Goal: Task Accomplishment & Management: Manage account settings

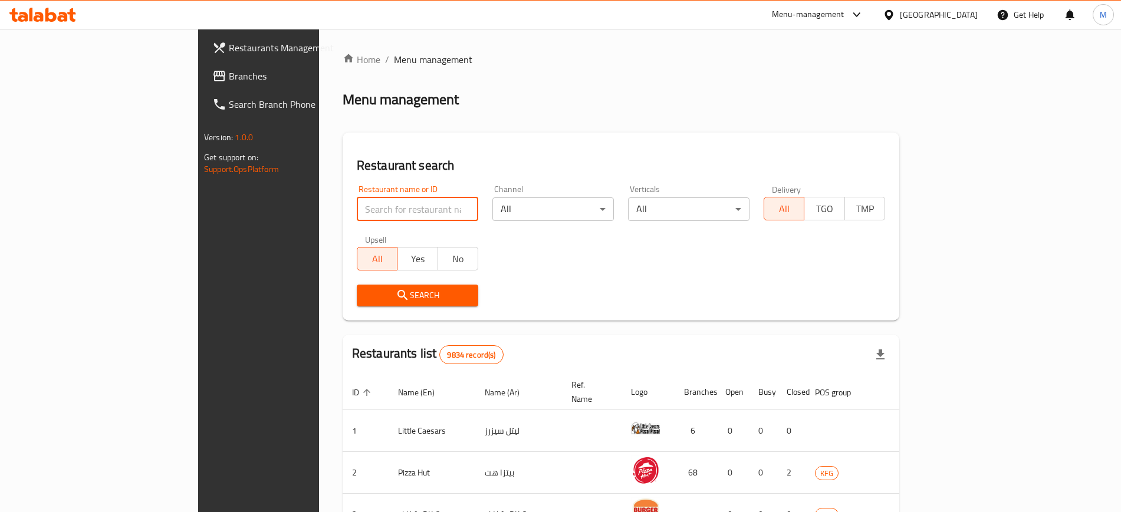
click at [357, 205] on input "search" at bounding box center [417, 210] width 121 height 24
type input "mamas"
click button "Search" at bounding box center [417, 296] width 121 height 22
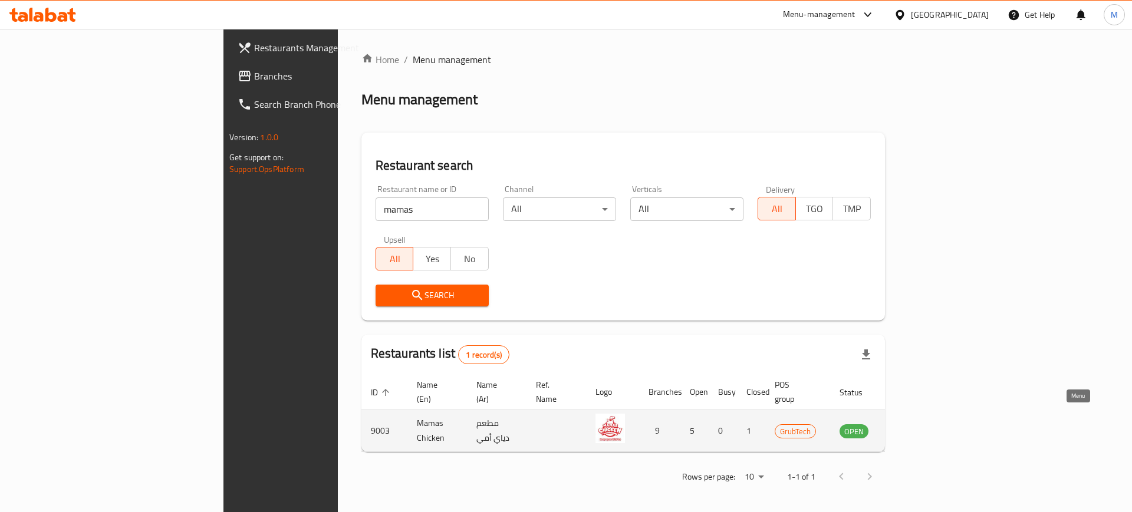
click at [915, 427] on icon "enhanced table" at bounding box center [908, 432] width 13 height 10
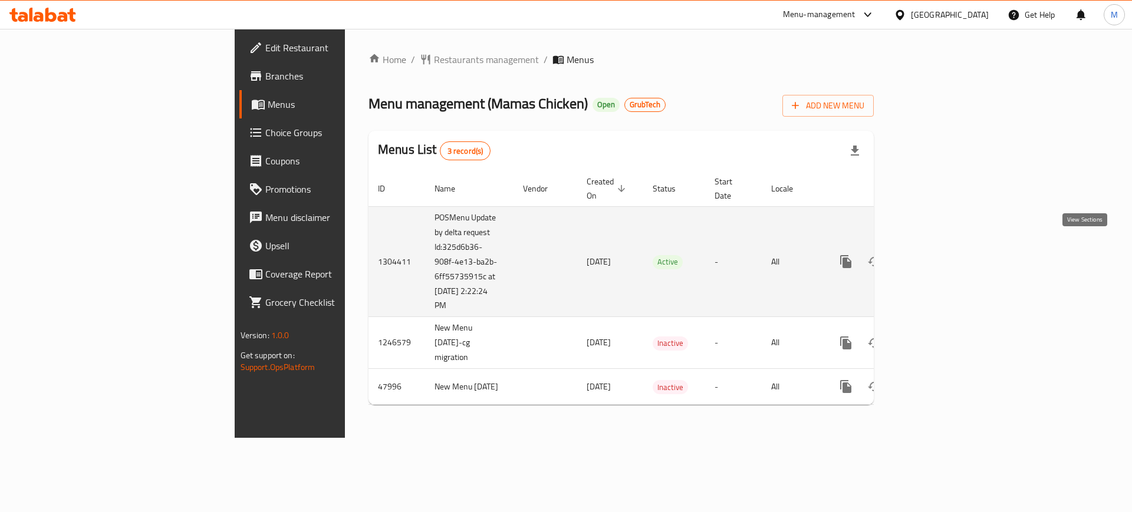
click at [936, 257] on icon "enhanced table" at bounding box center [931, 262] width 11 height 11
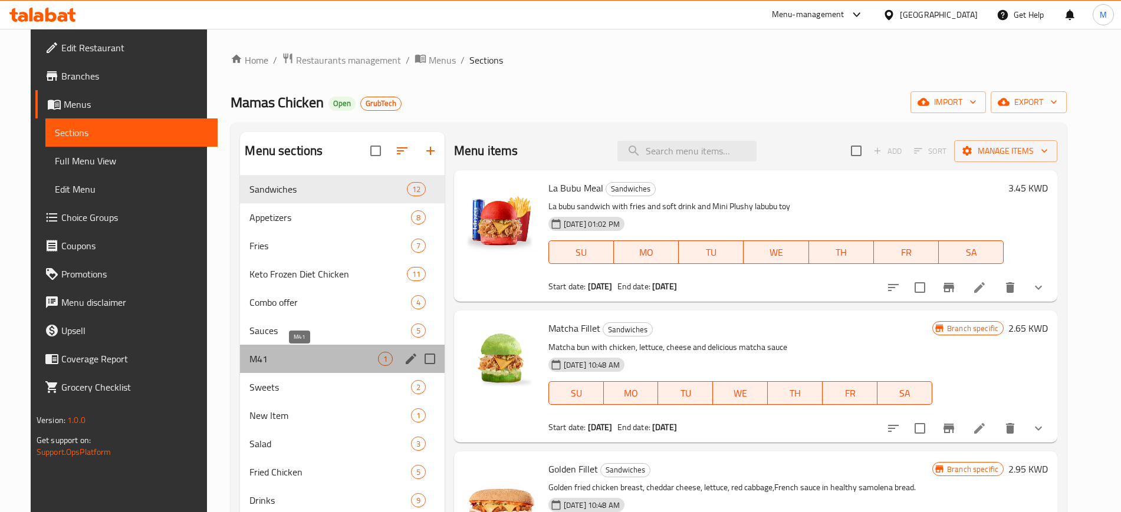
click at [257, 360] on span "M41" at bounding box center [313, 359] width 128 height 14
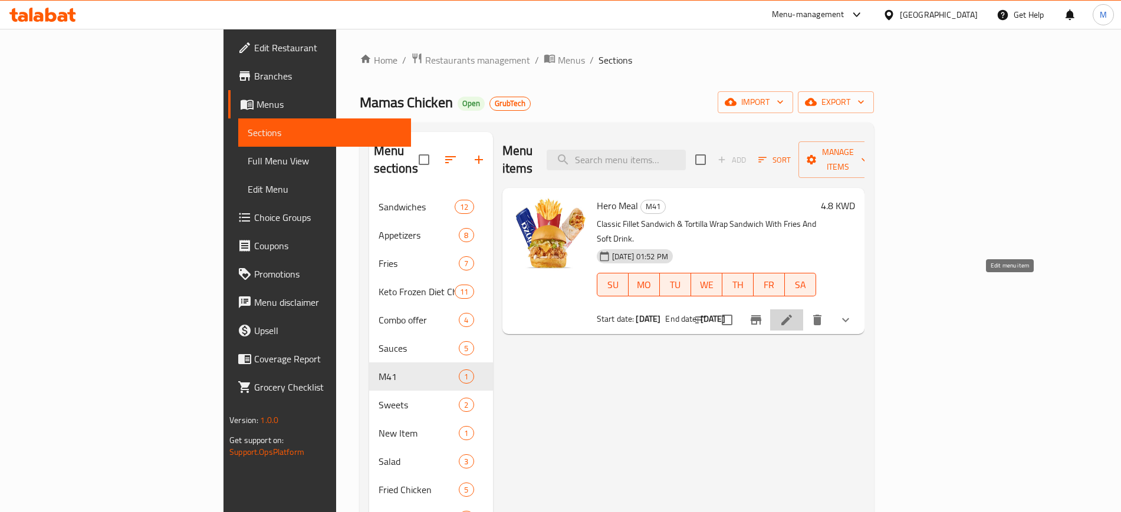
click at [792, 315] on icon at bounding box center [786, 320] width 11 height 11
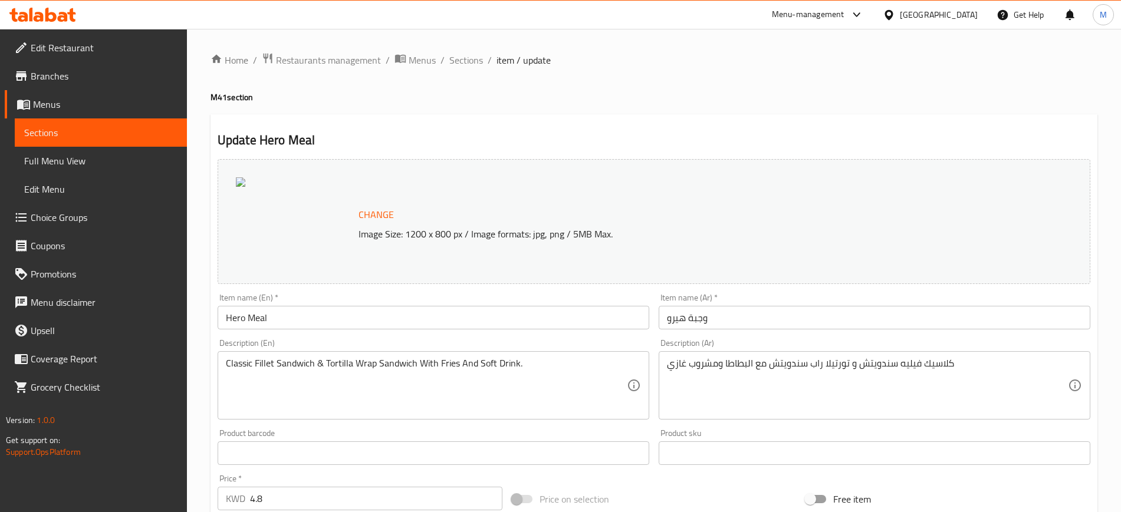
click at [597, 94] on h4 "M41 section" at bounding box center [654, 97] width 887 height 12
click at [844, 17] on div "Menu-management" at bounding box center [808, 15] width 73 height 14
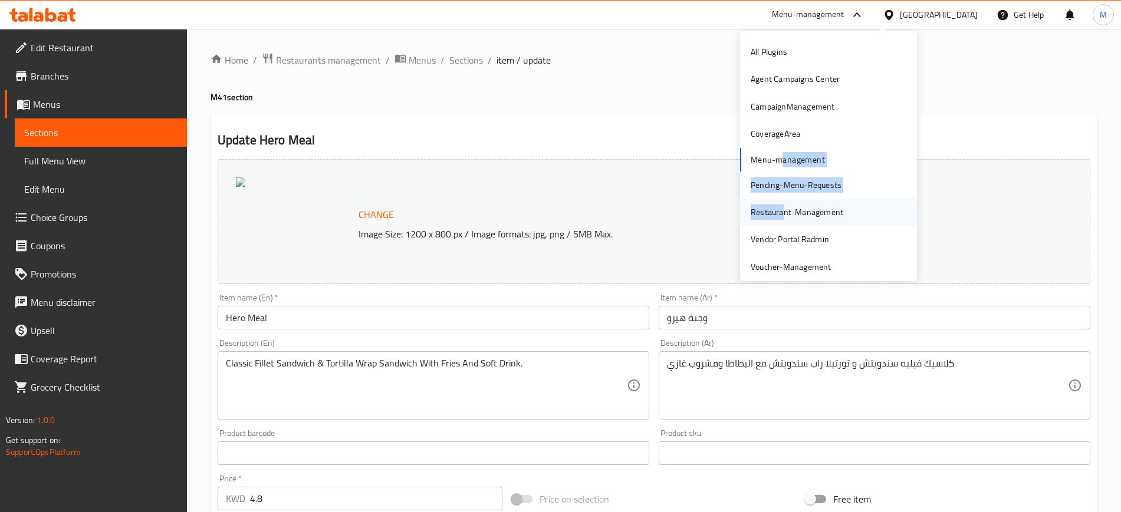
drag, startPoint x: 768, startPoint y: 153, endPoint x: 771, endPoint y: 218, distance: 65.5
click at [771, 218] on div "All Plugins Agent Campaigns Center CampaignManagement CoverageArea Menu-managem…" at bounding box center [828, 159] width 177 height 242
click at [771, 218] on div "Restaurant-Management" at bounding box center [797, 212] width 93 height 13
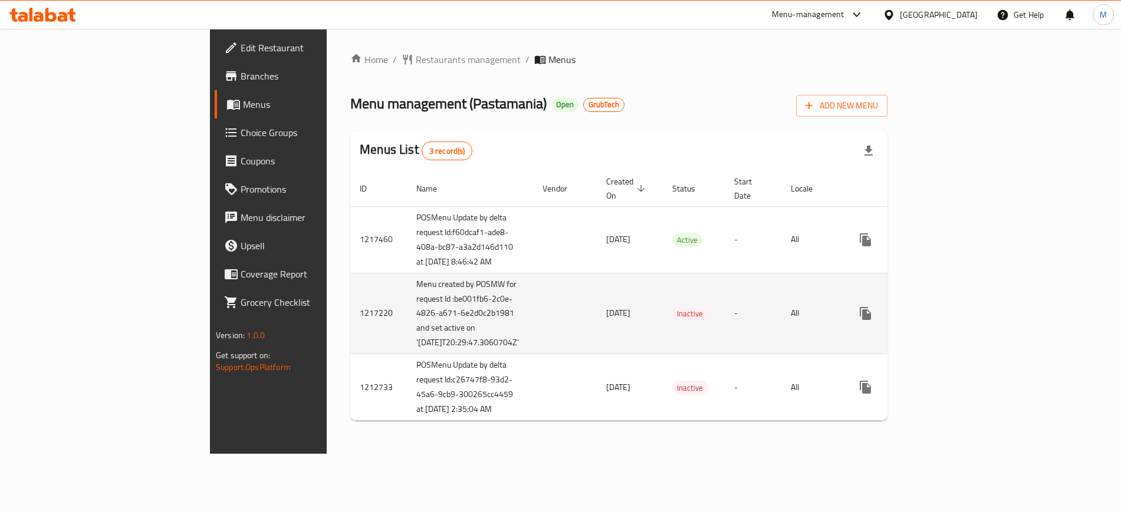
scroll to position [17, 0]
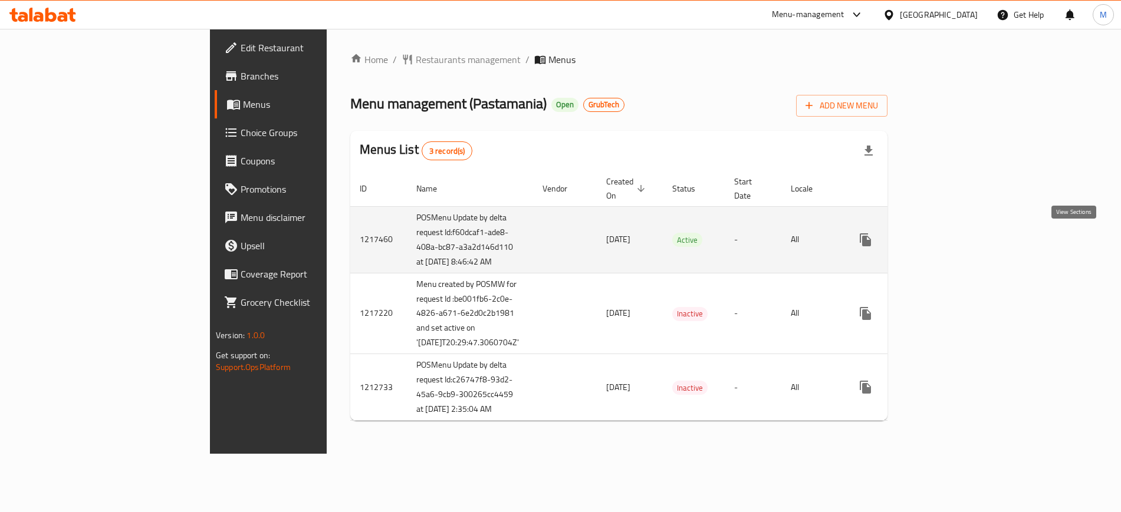
click at [965, 228] on link "enhanced table" at bounding box center [950, 240] width 28 height 28
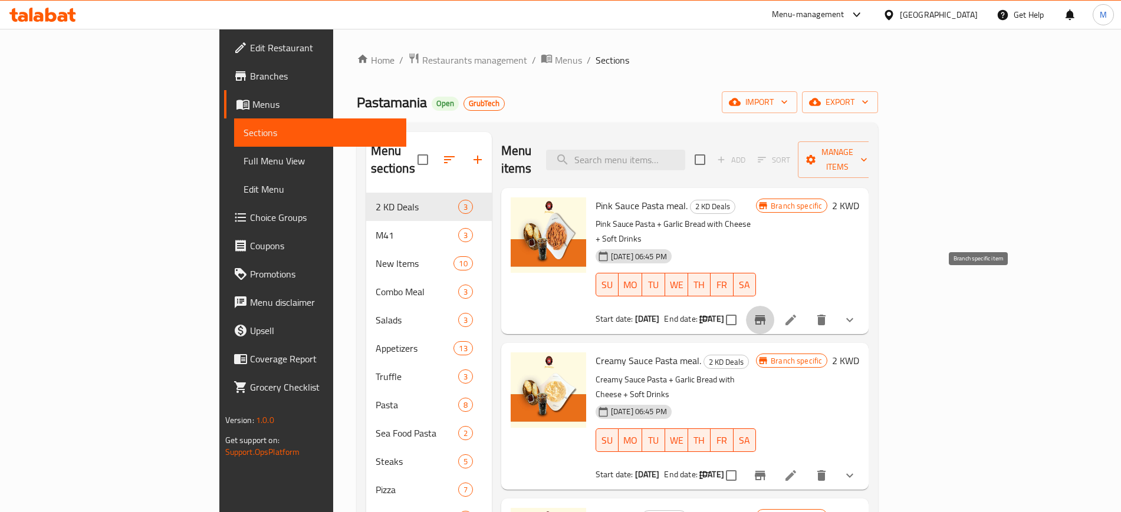
click at [767, 313] on icon "Branch-specific-item" at bounding box center [760, 320] width 14 height 14
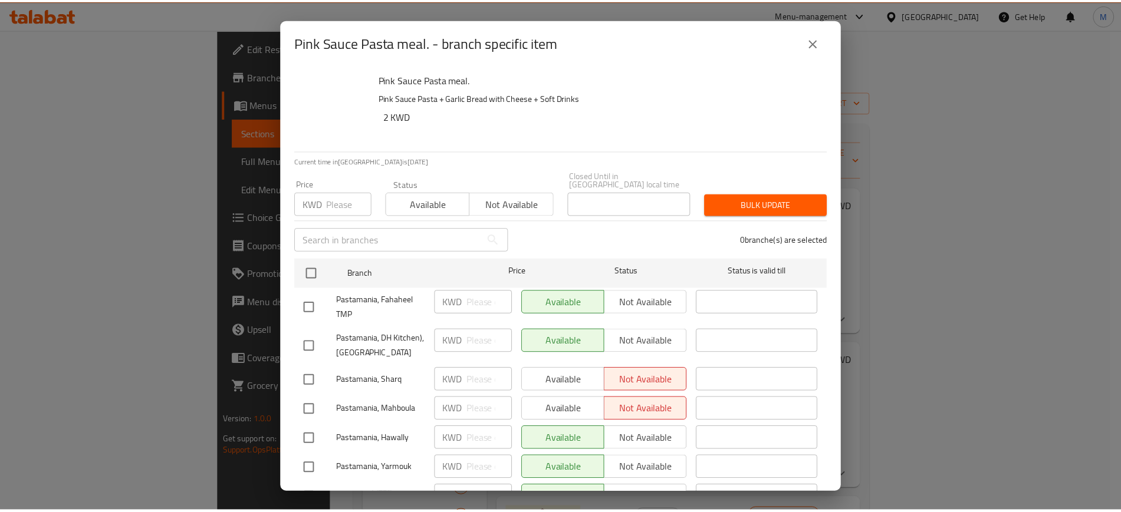
scroll to position [220, 0]
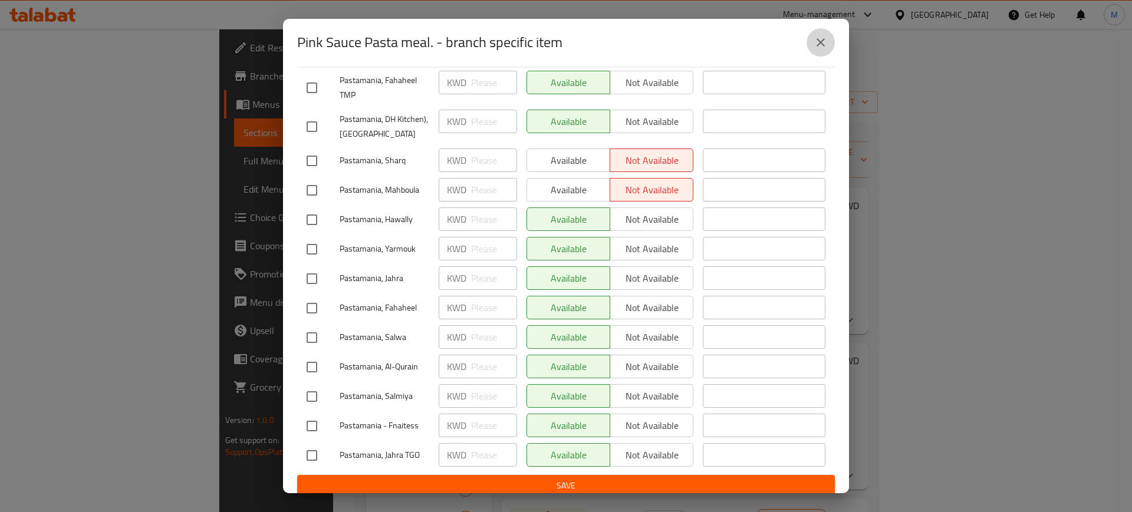
click at [823, 40] on icon "close" at bounding box center [821, 42] width 8 height 8
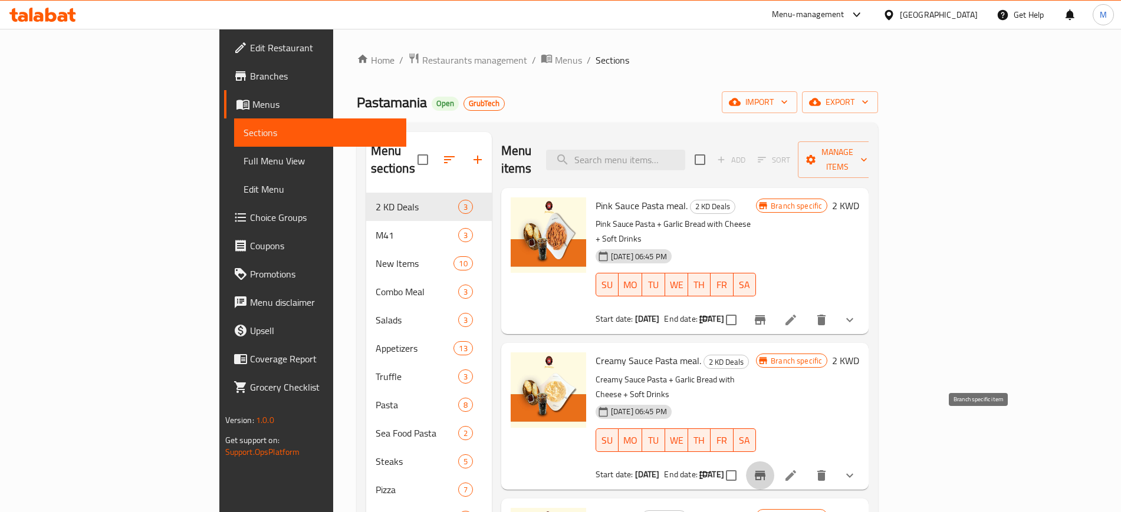
click at [765, 471] on icon "Branch-specific-item" at bounding box center [760, 475] width 11 height 9
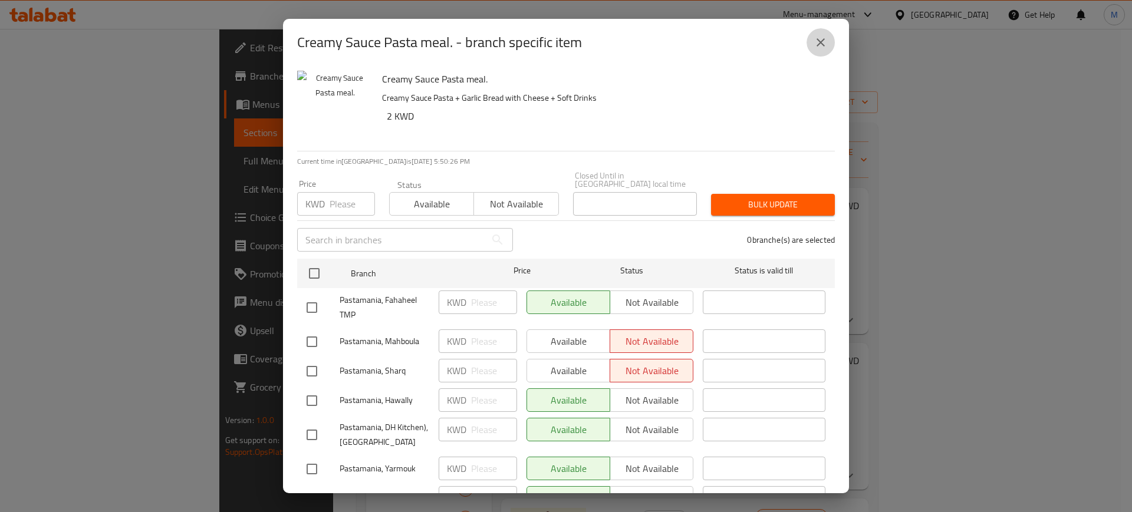
click at [814, 42] on icon "close" at bounding box center [821, 42] width 14 height 14
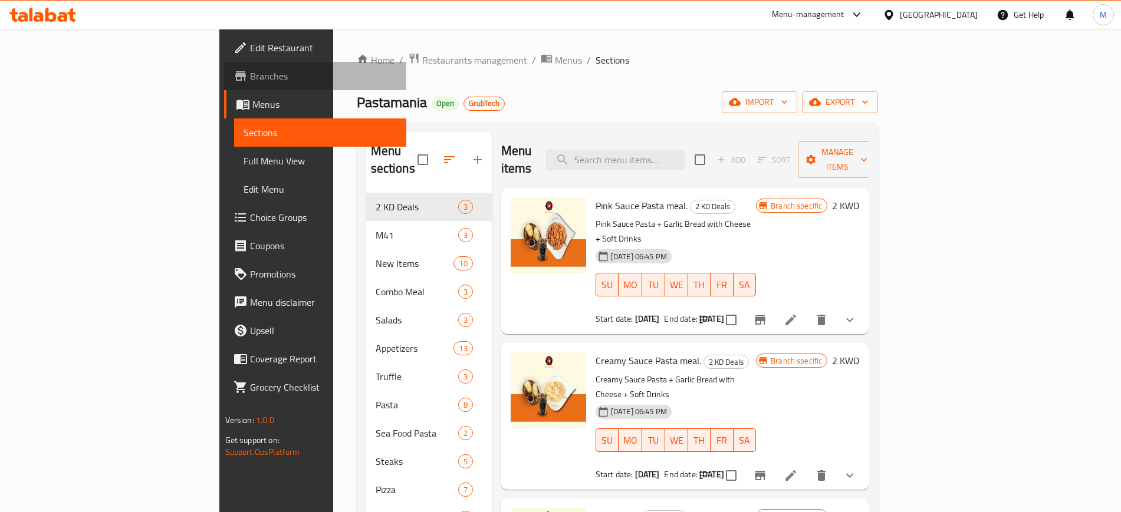
click at [250, 80] on span "Branches" at bounding box center [323, 76] width 147 height 14
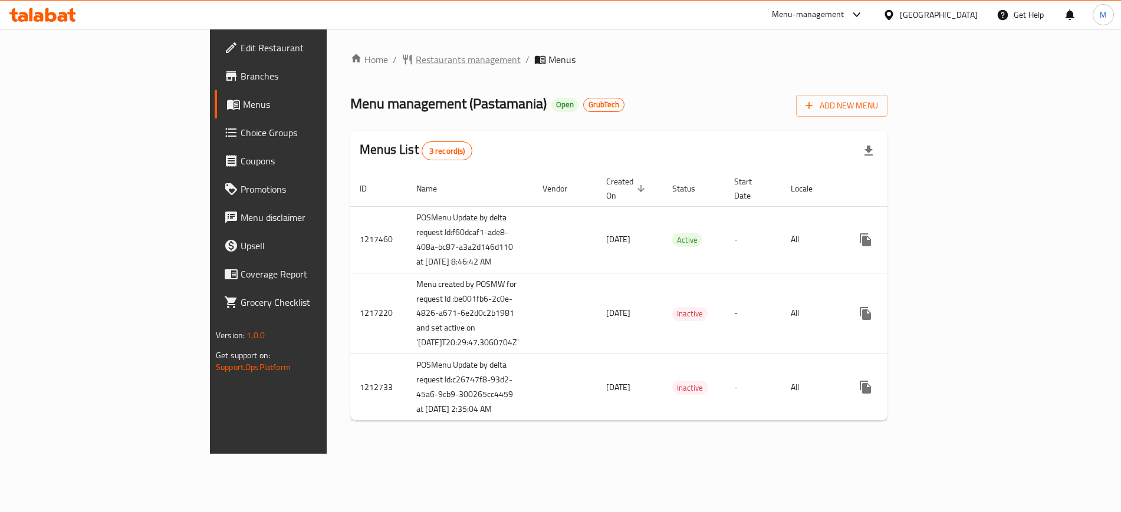
click at [416, 65] on span "Restaurants management" at bounding box center [468, 59] width 105 height 14
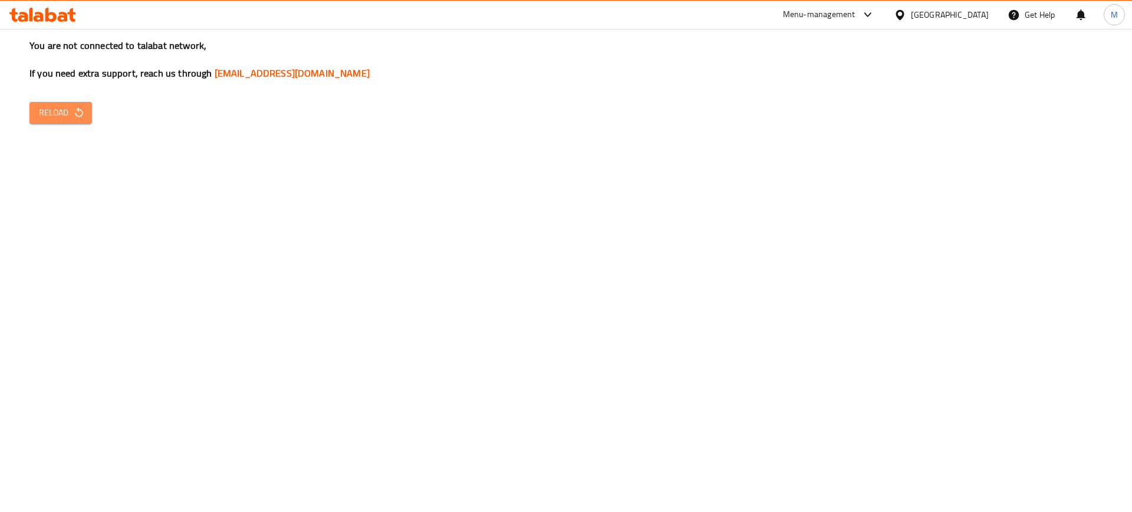
click at [87, 116] on button "Reload" at bounding box center [60, 113] width 63 height 22
click at [69, 115] on span "Reload" at bounding box center [61, 113] width 44 height 15
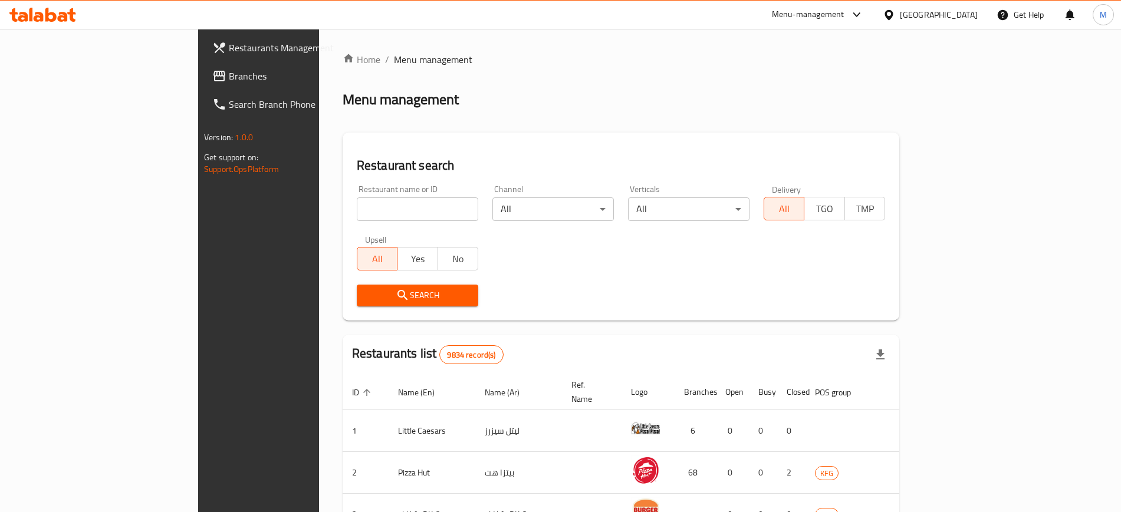
click at [357, 196] on div "Restaurant name or ID Restaurant name or ID" at bounding box center [417, 203] width 121 height 36
click at [357, 213] on input "search" at bounding box center [417, 210] width 121 height 24
type input "Rock House Sliders"
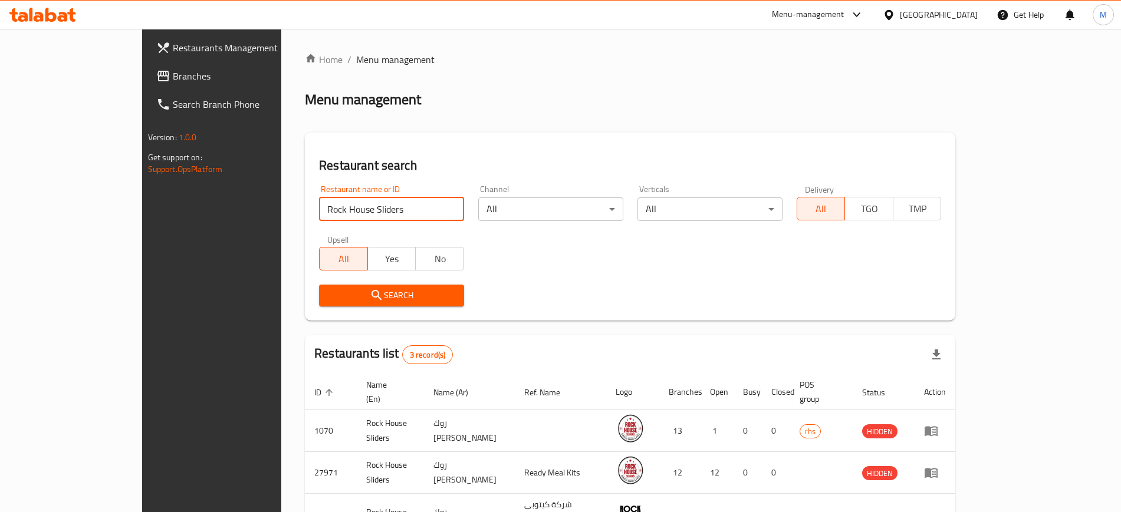
scroll to position [74, 0]
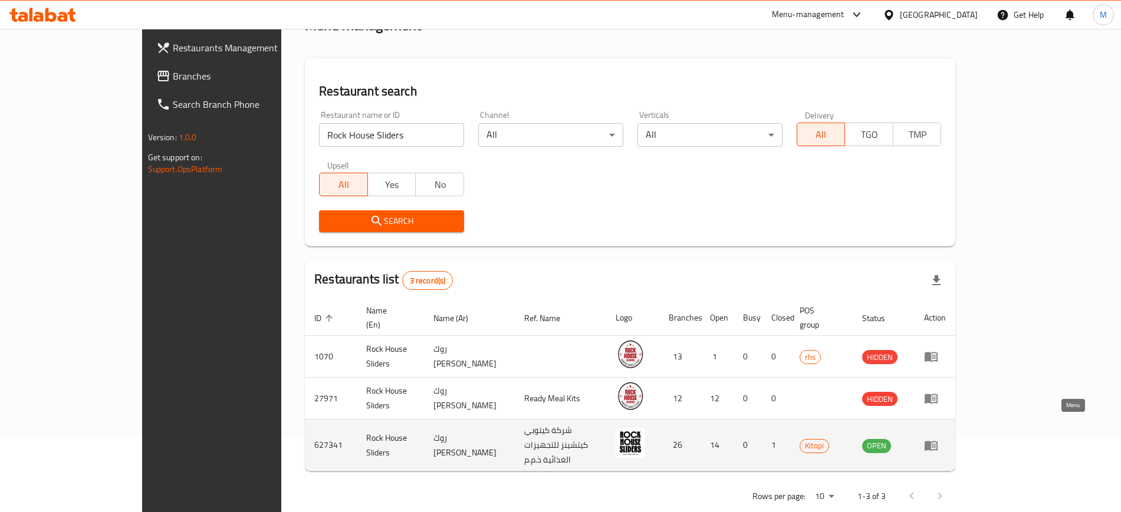
click at [936, 444] on icon "enhanced table" at bounding box center [934, 446] width 4 height 5
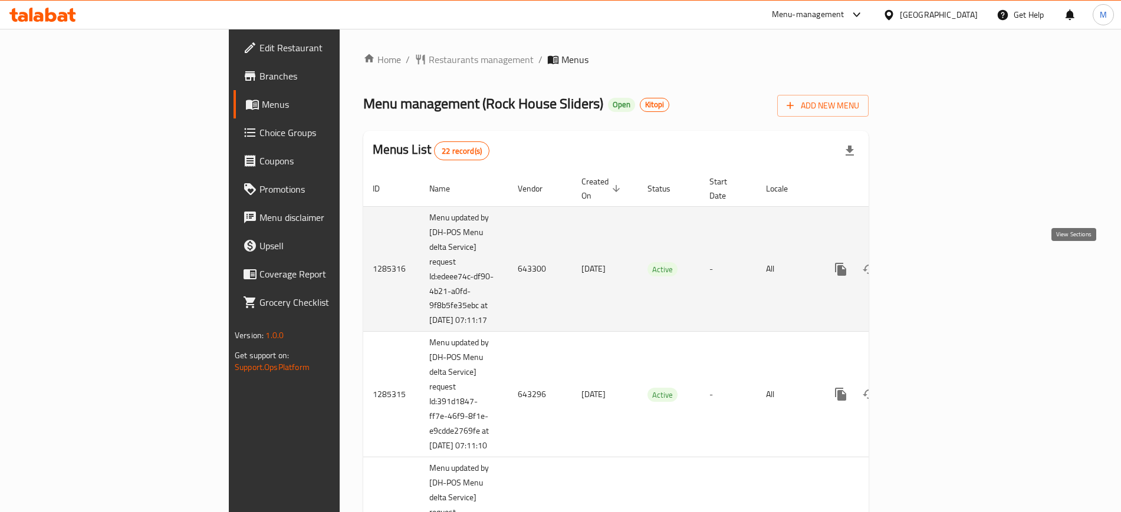
click at [933, 266] on icon "enhanced table" at bounding box center [926, 269] width 14 height 14
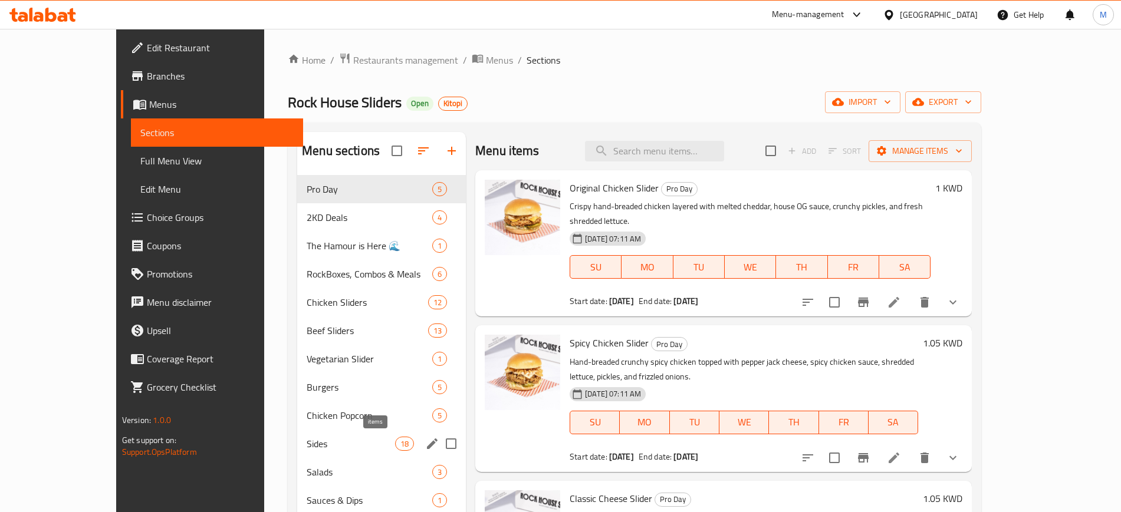
scroll to position [165, 0]
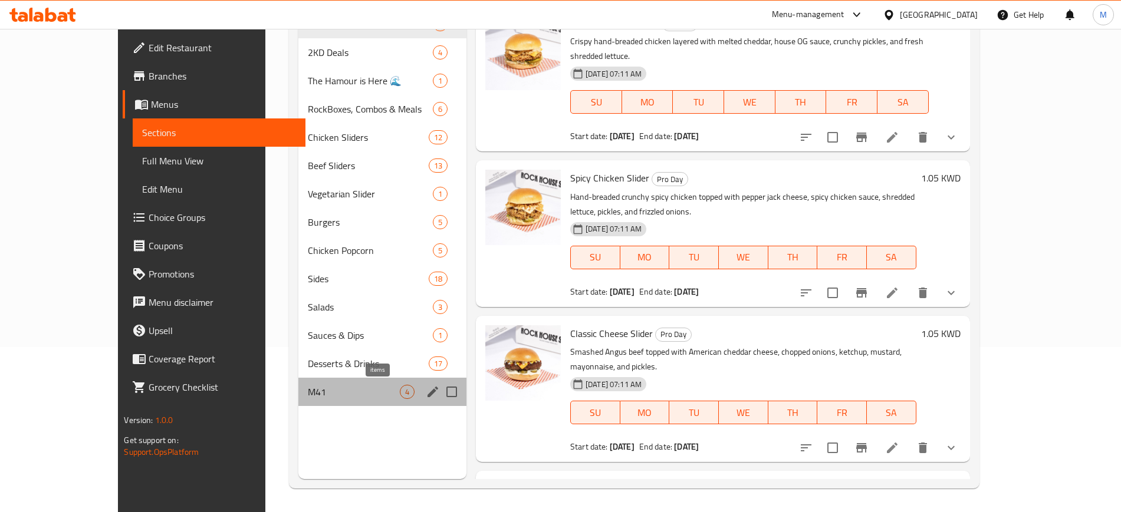
click at [400, 387] on span "4" at bounding box center [407, 392] width 14 height 11
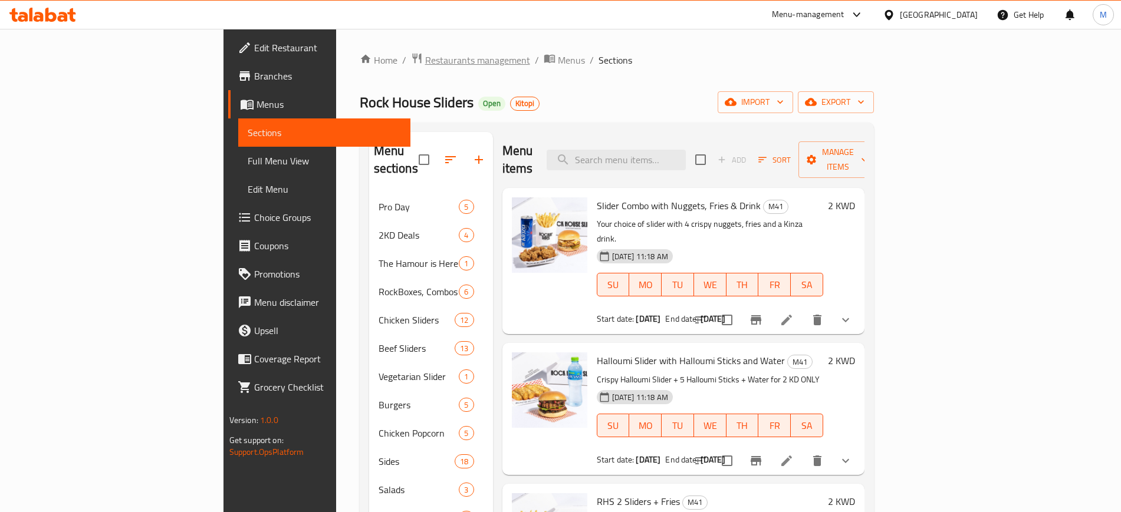
click at [425, 60] on span "Restaurants management" at bounding box center [477, 60] width 105 height 14
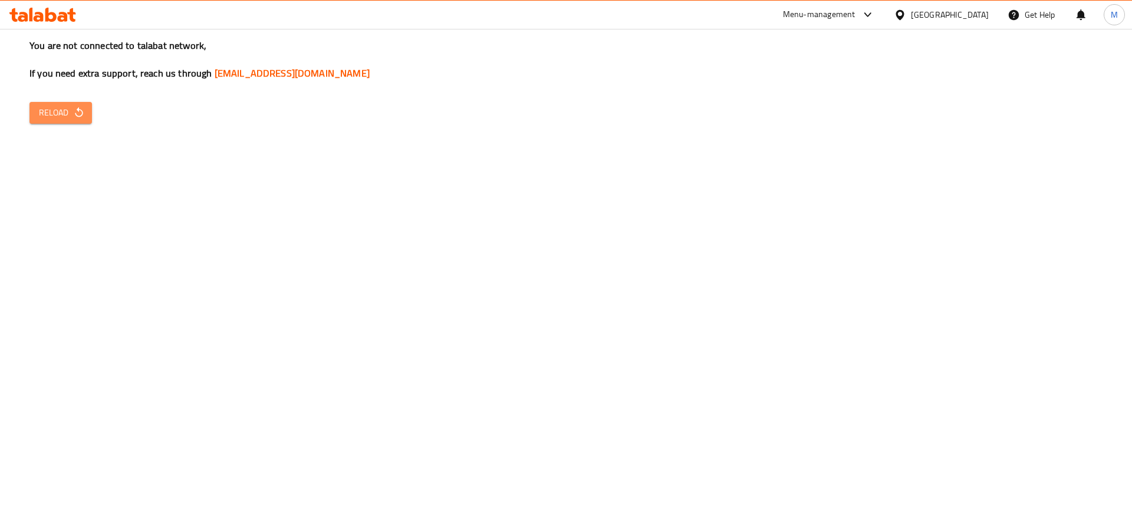
click at [75, 112] on icon "button" at bounding box center [79, 113] width 12 height 12
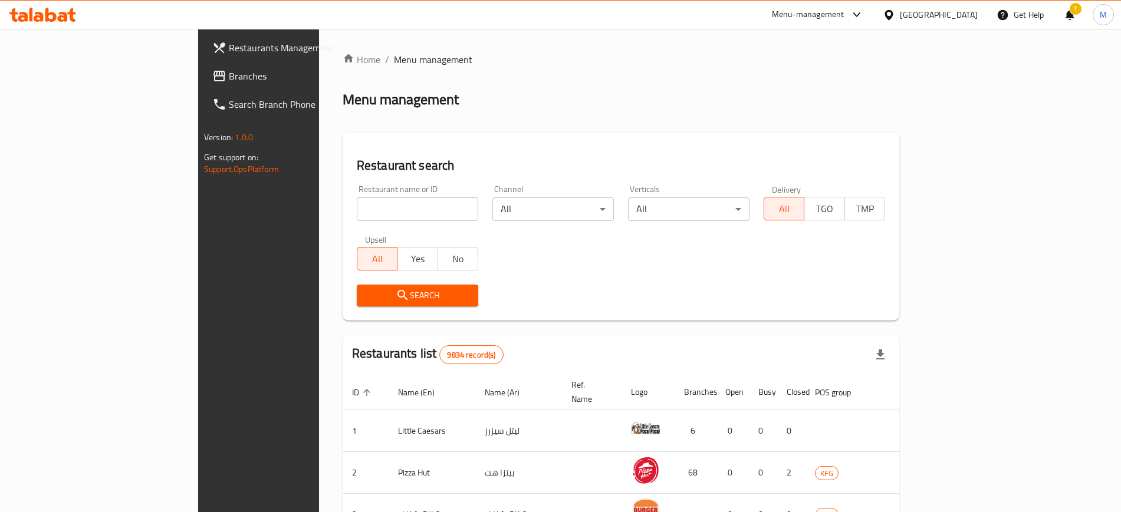
click at [357, 206] on input "search" at bounding box center [417, 210] width 121 height 24
click button "Search" at bounding box center [417, 296] width 121 height 22
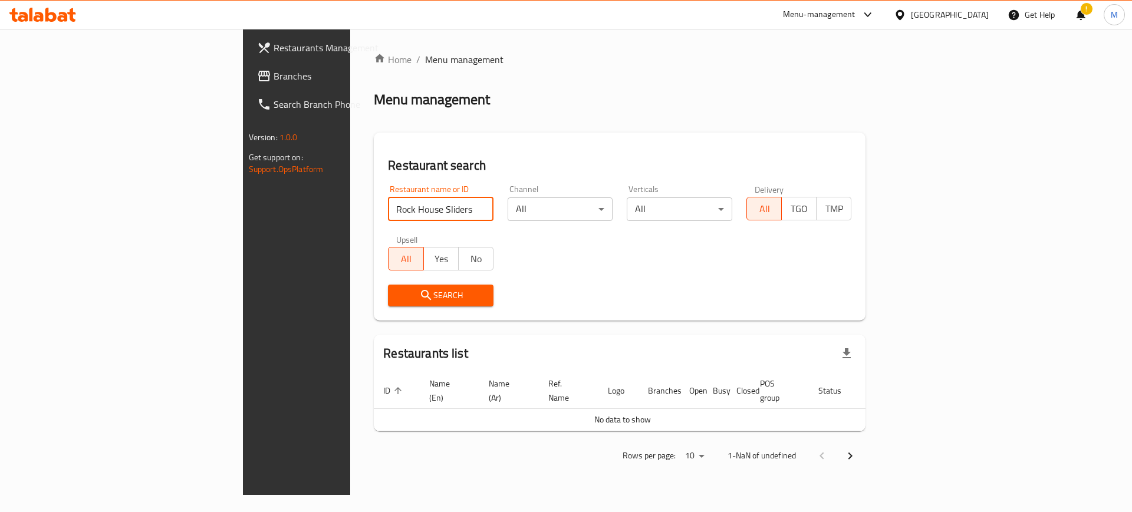
click at [388, 216] on input "Rock House Sliders" at bounding box center [441, 210] width 106 height 24
click button "Search" at bounding box center [441, 296] width 106 height 22
click at [388, 203] on input "[GEOGRAPHIC_DATA]" at bounding box center [441, 210] width 106 height 24
type input "Rock House Sliders"
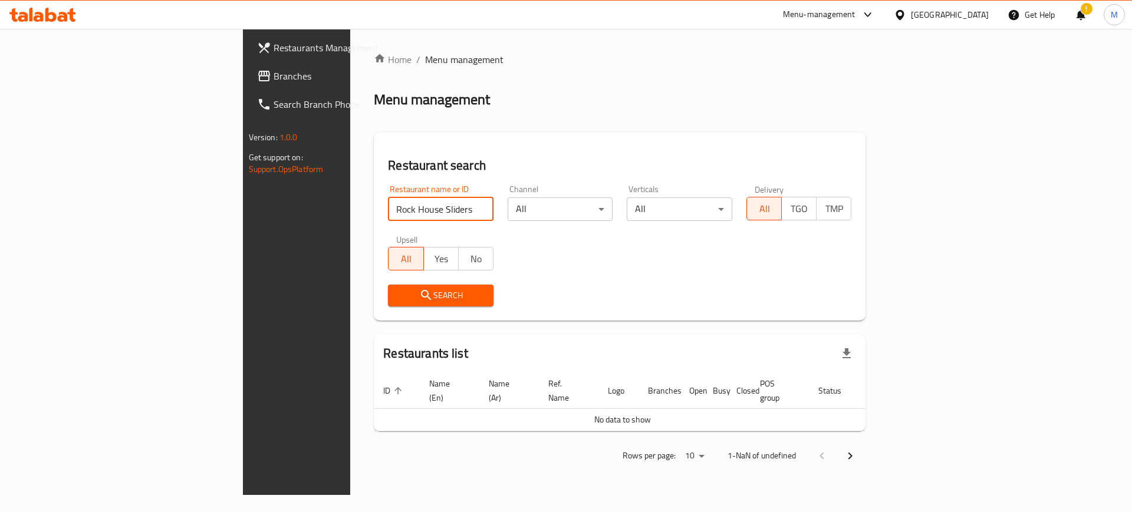
click button "Search" at bounding box center [441, 296] width 106 height 22
click at [374, 61] on link "Home" at bounding box center [393, 59] width 38 height 14
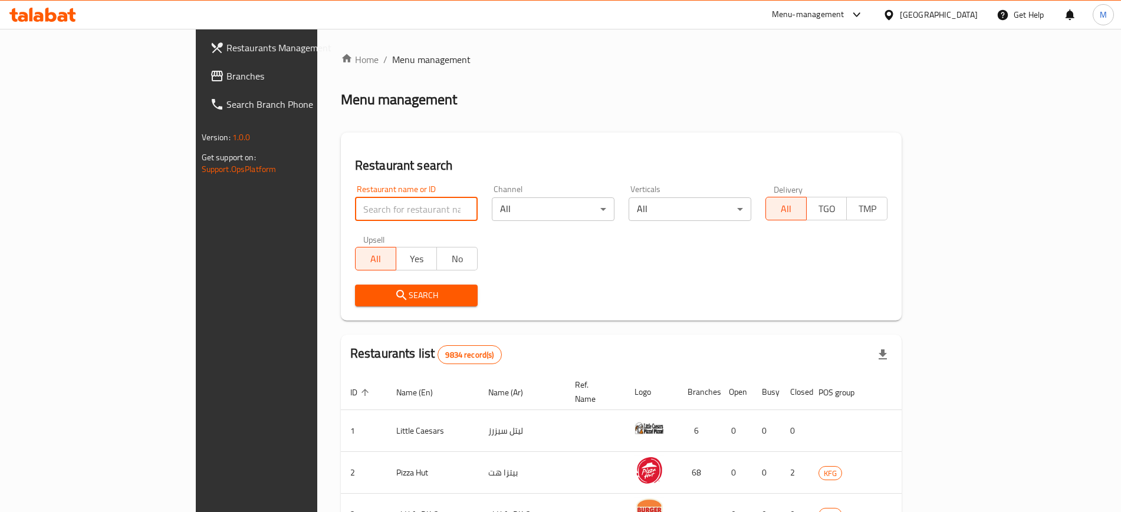
click at [355, 213] on input "search" at bounding box center [416, 210] width 123 height 24
click button "Search" at bounding box center [416, 296] width 123 height 22
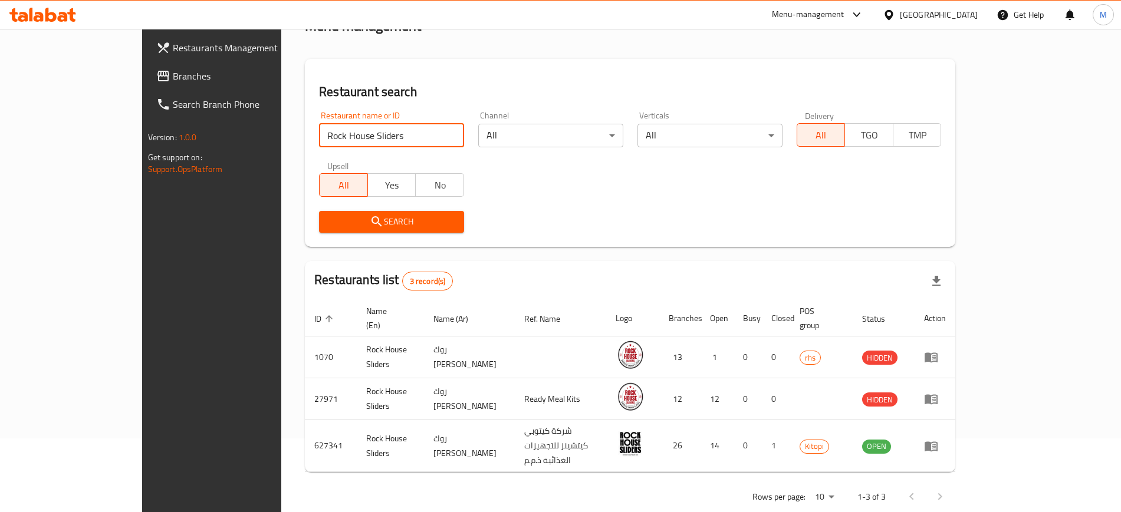
scroll to position [74, 0]
click at [319, 144] on input "Rock House Sliders" at bounding box center [391, 135] width 145 height 24
type input "mamas"
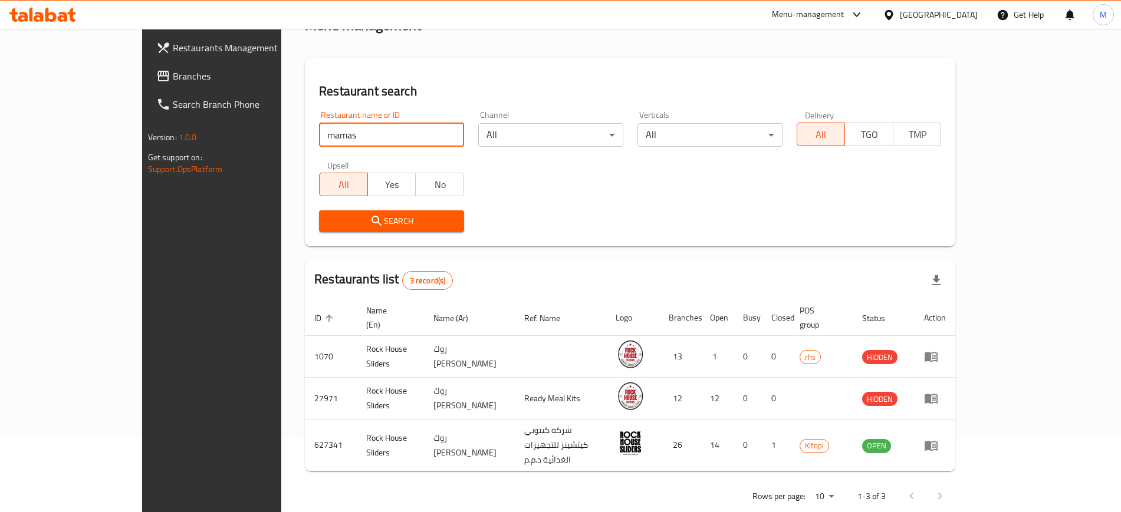
click button "Search" at bounding box center [391, 222] width 145 height 22
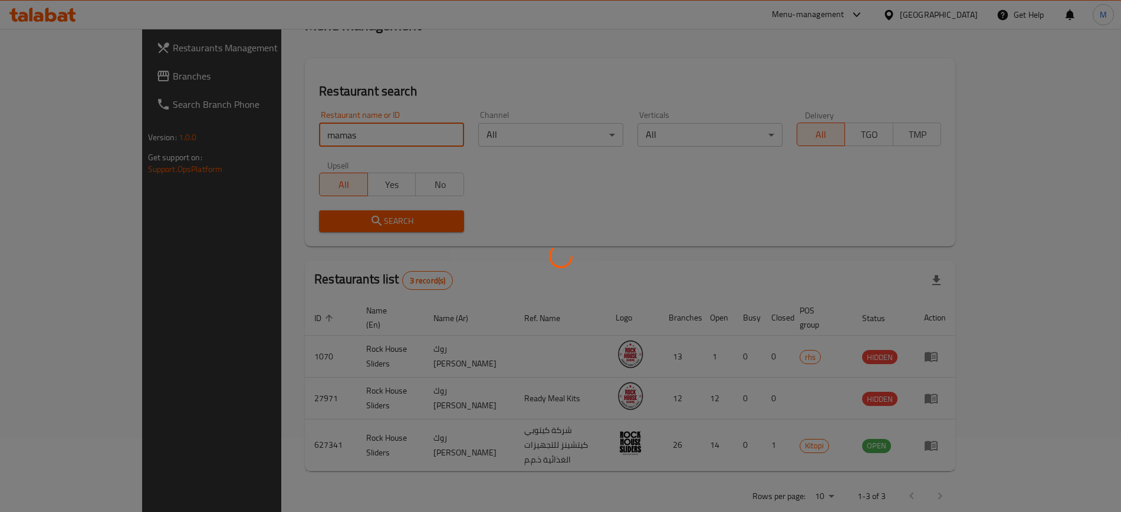
click button "Search" at bounding box center [391, 222] width 145 height 22
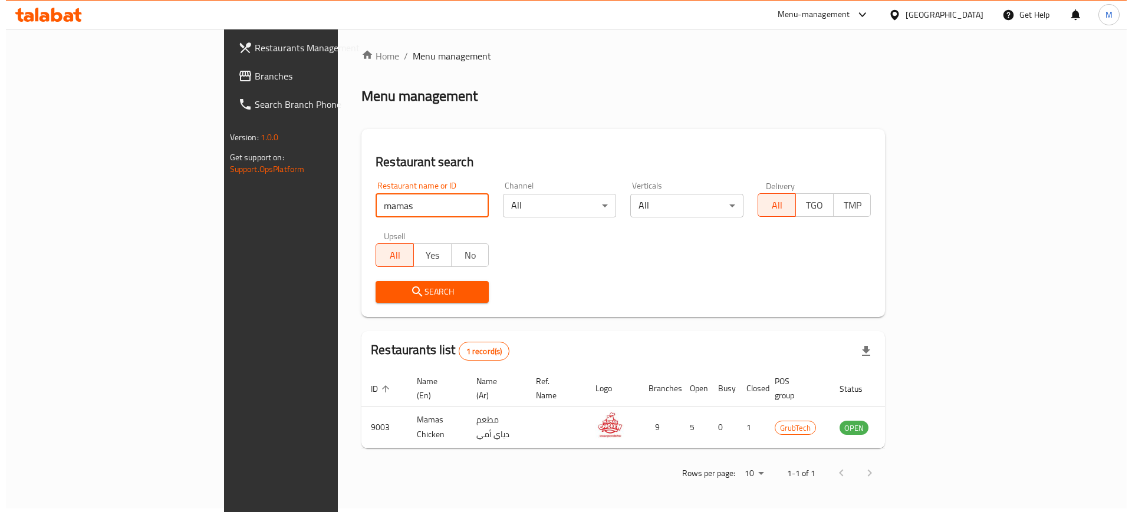
scroll to position [0, 0]
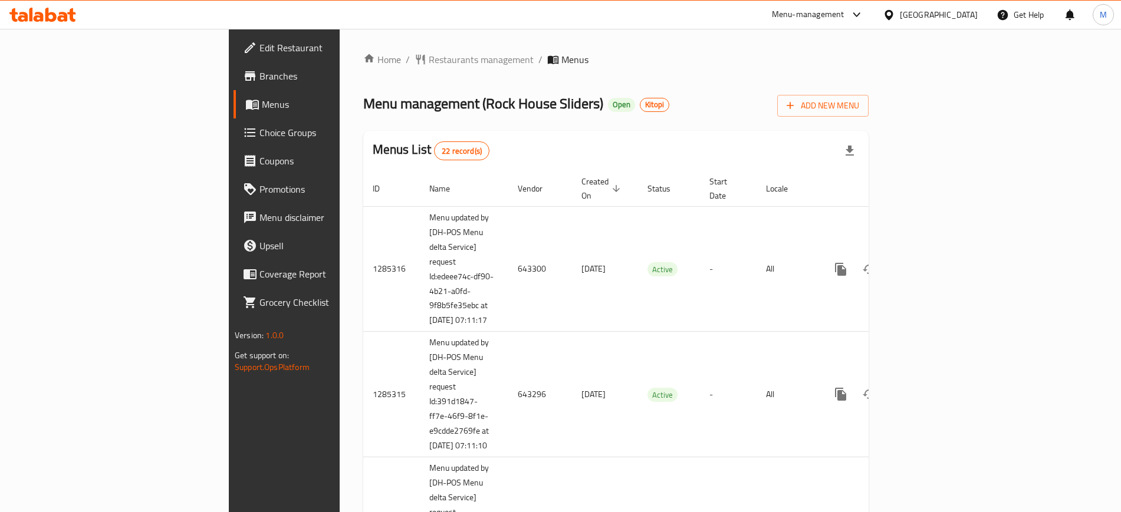
click at [844, 12] on div "Menu-management" at bounding box center [808, 15] width 73 height 14
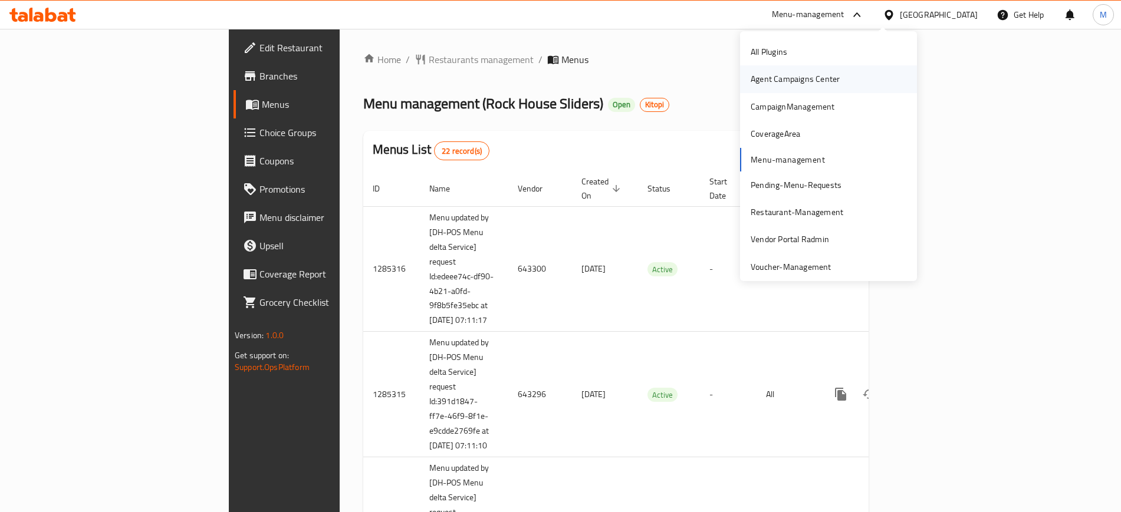
click at [831, 77] on div "Agent Campaigns Center" at bounding box center [795, 78] width 108 height 27
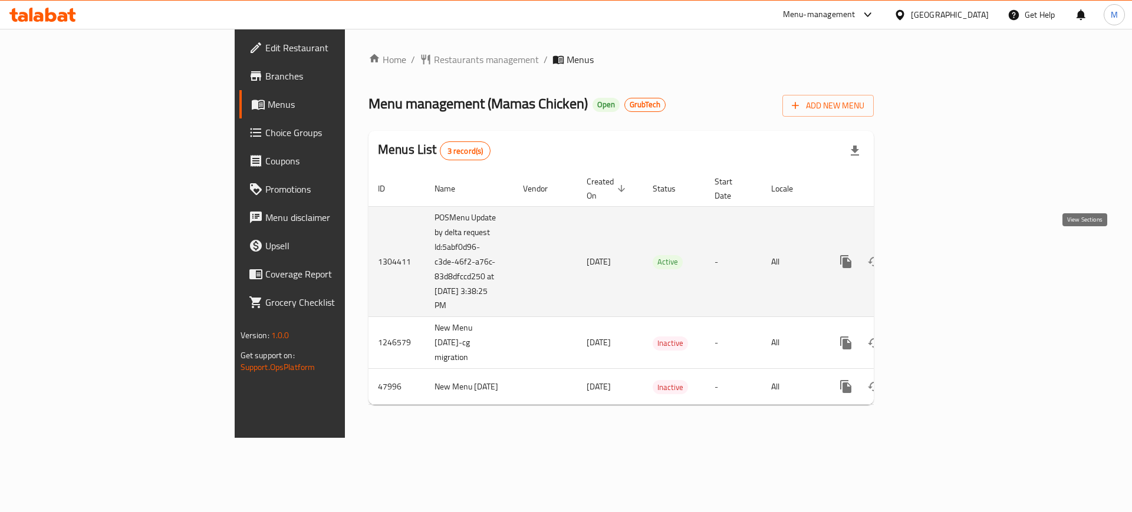
click at [945, 249] on link "enhanced table" at bounding box center [931, 262] width 28 height 28
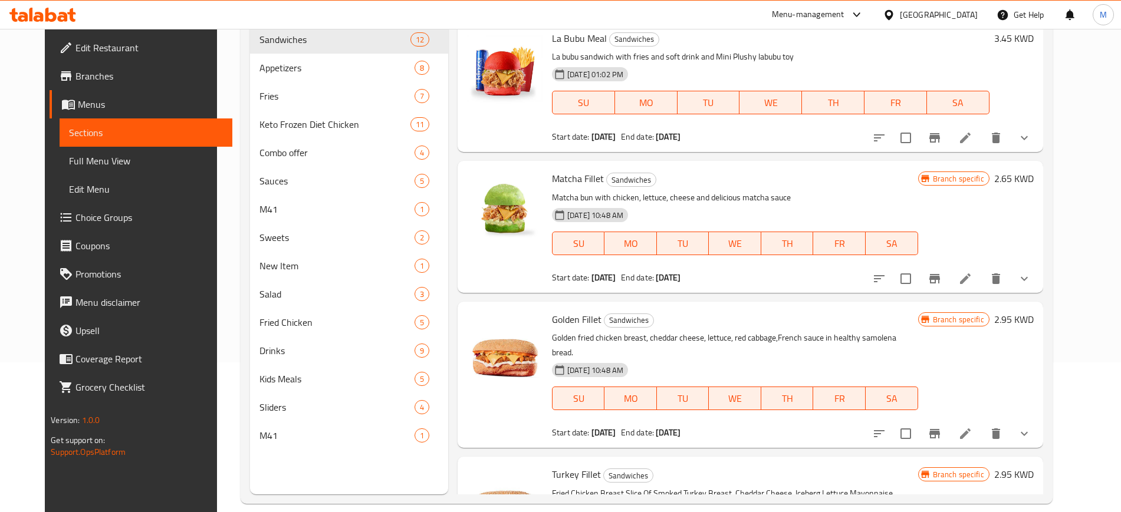
scroll to position [137, 0]
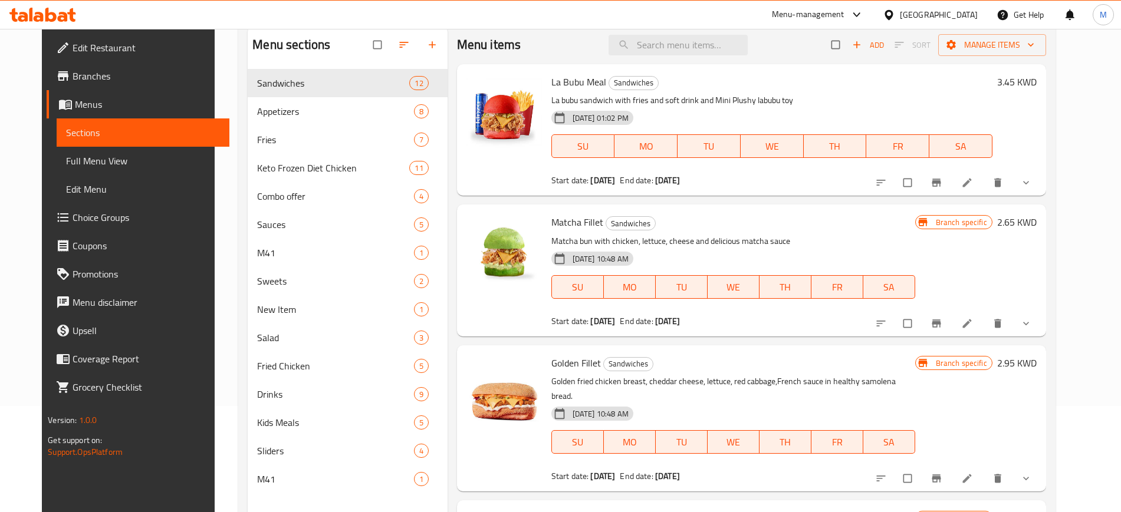
scroll to position [121, 0]
